Goal: Check status

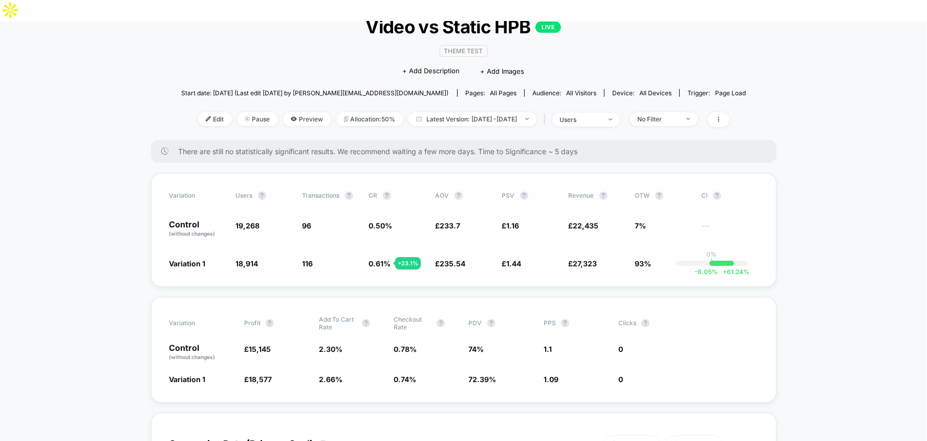
scroll to position [80, 0]
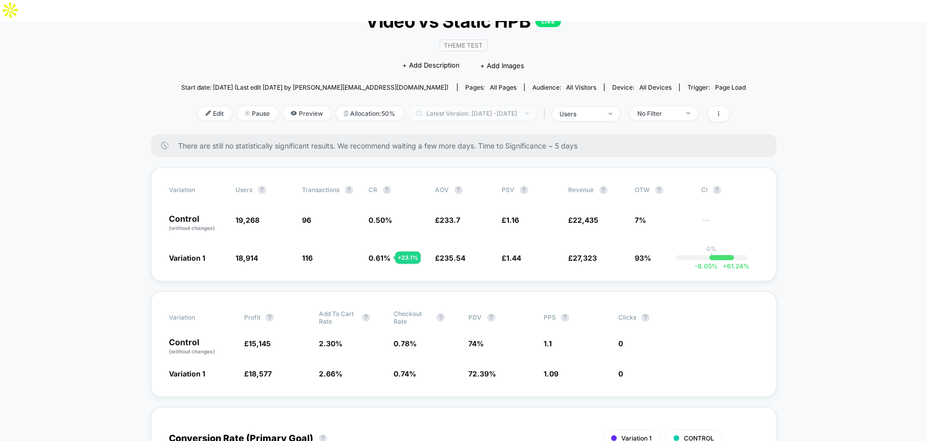
click at [471, 107] on span "Latest Version: [DATE] - [DATE]" at bounding box center [473, 114] width 128 height 14
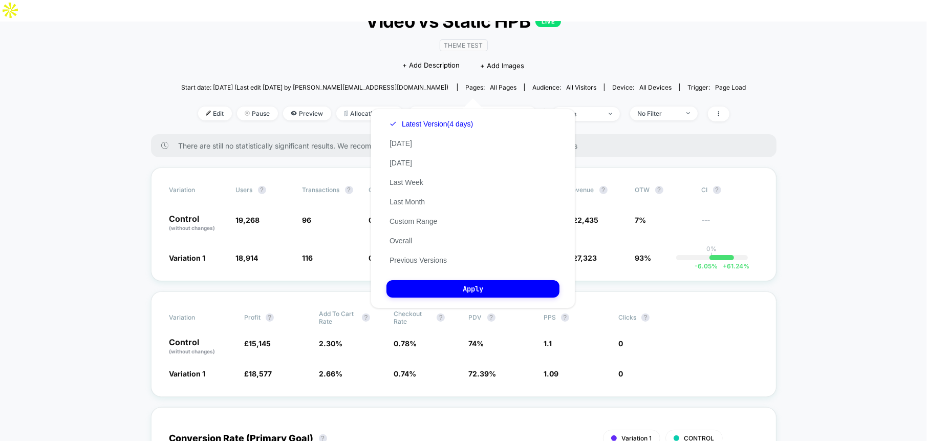
click at [449, 225] on div "Latest Version (4 days) [DATE] [DATE] Last Week Last Month Custom Range Overall…" at bounding box center [432, 192] width 90 height 156
click at [433, 219] on button "Custom Range" at bounding box center [414, 221] width 54 height 9
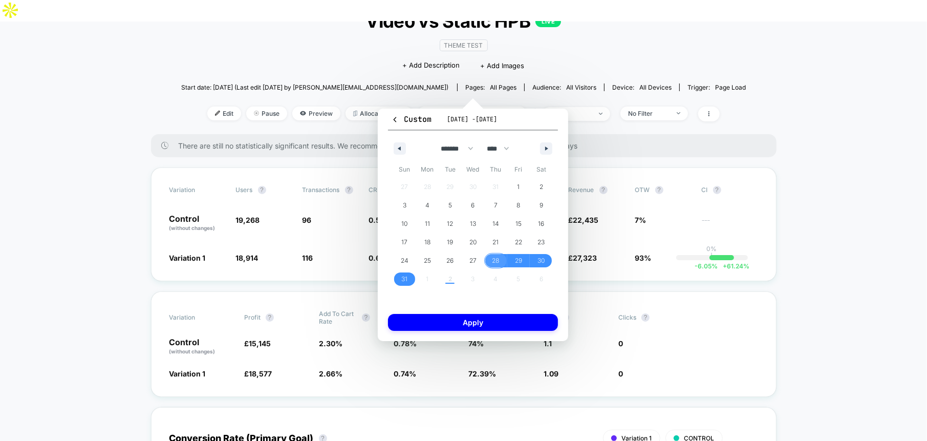
click at [499, 263] on span "28" at bounding box center [496, 260] width 7 height 18
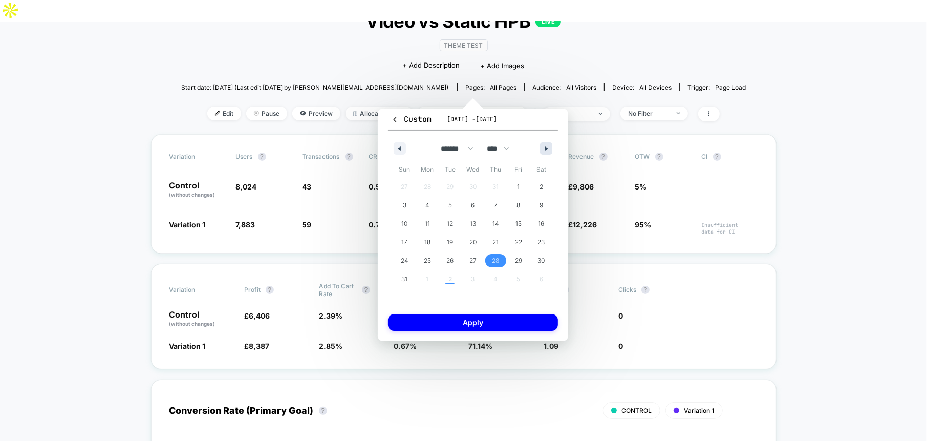
click at [546, 149] on icon "button" at bounding box center [547, 148] width 5 height 4
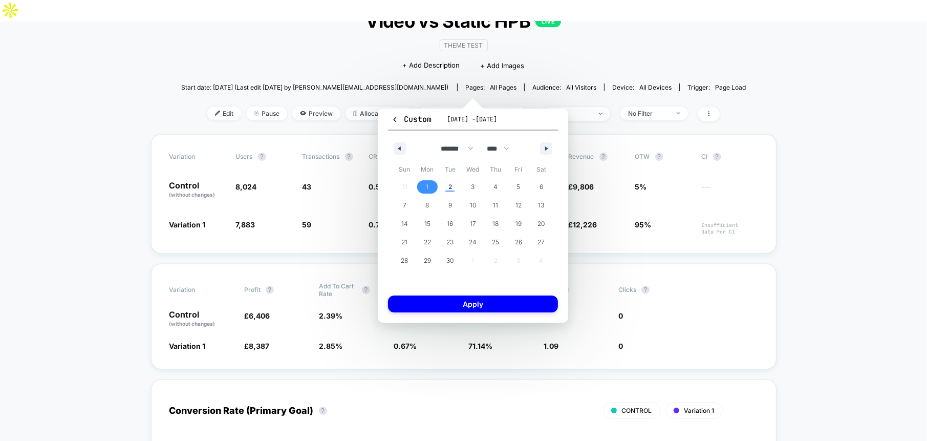
click at [429, 188] on span "1" at bounding box center [427, 186] width 23 height 13
select select "*"
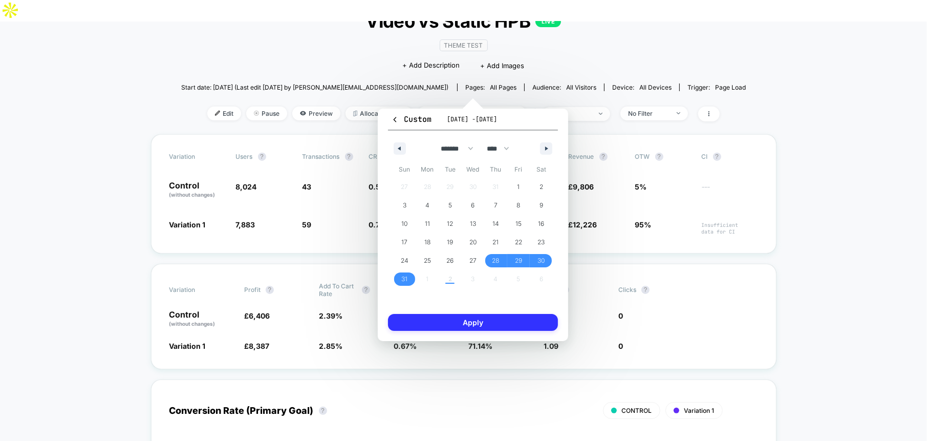
click at [453, 322] on button "Apply" at bounding box center [473, 322] width 170 height 17
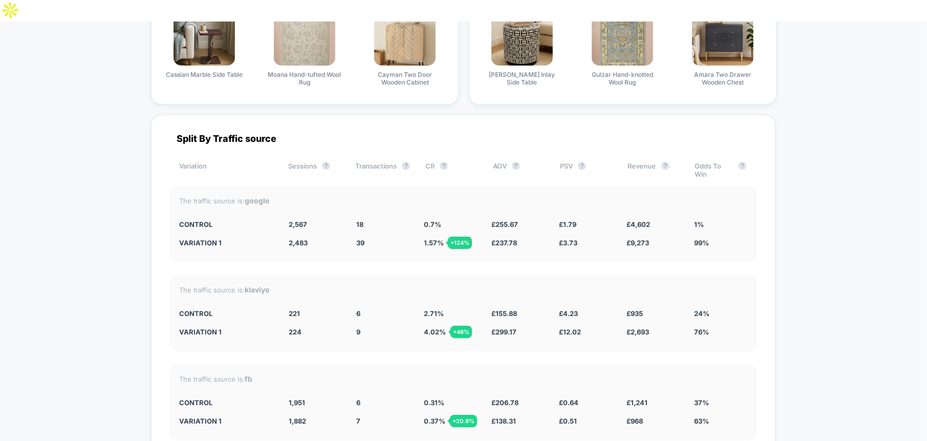
scroll to position [2741, 0]
